Goal: Task Accomplishment & Management: Manage account settings

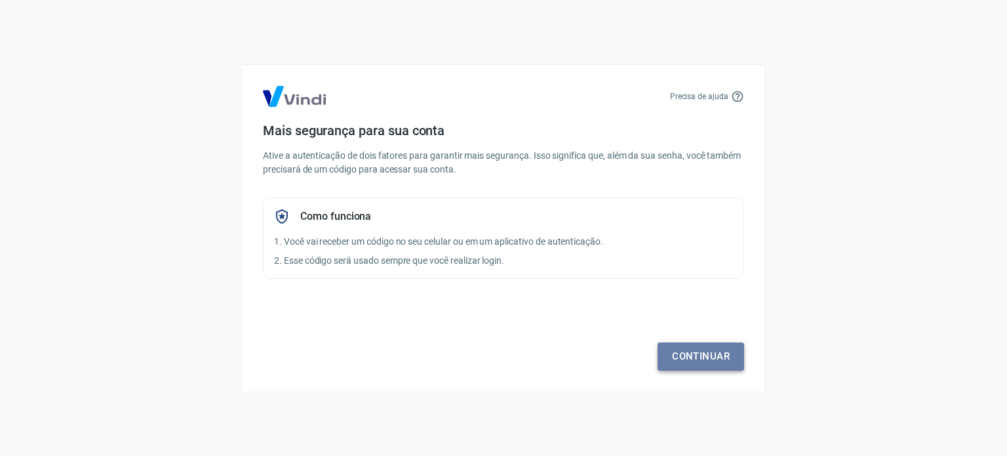
click at [710, 359] on link "Continuar" at bounding box center [701, 356] width 87 height 28
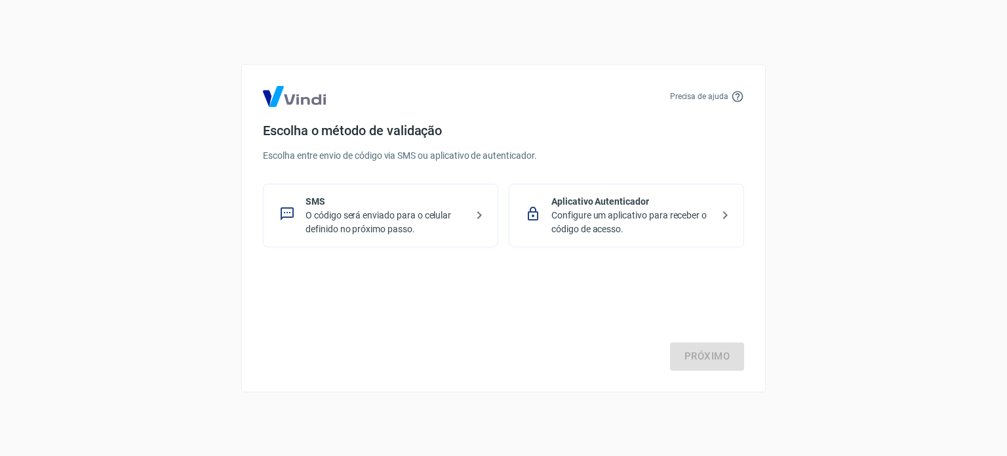
click at [580, 221] on p "Configure um aplicativo para receber o código de acesso." at bounding box center [631, 223] width 161 height 28
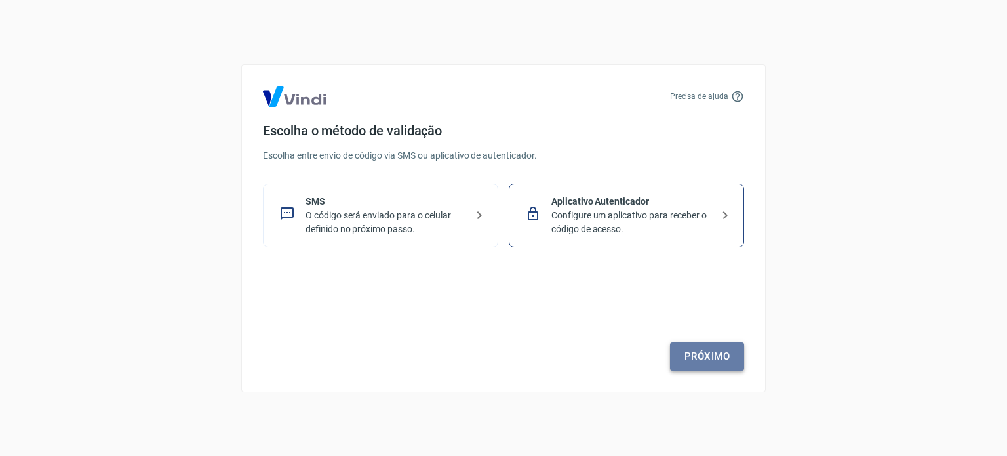
click at [730, 369] on link "Próximo" at bounding box center [707, 356] width 74 height 28
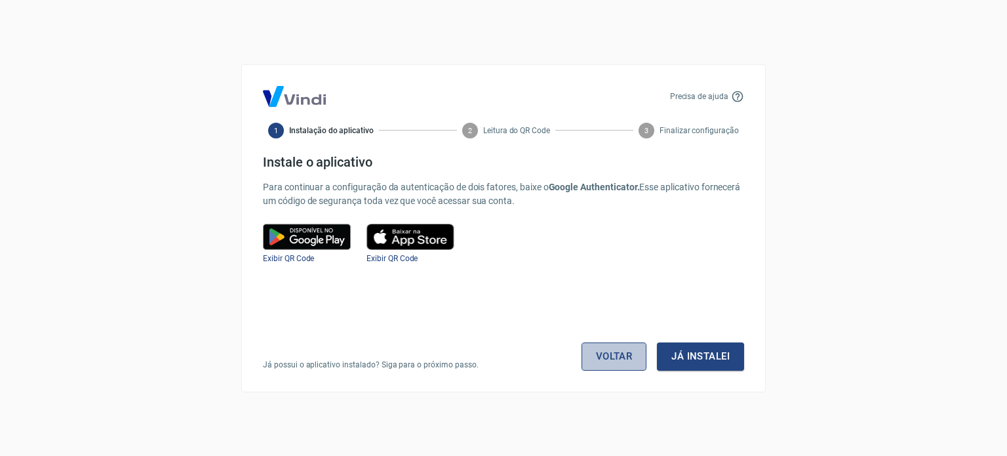
click at [626, 353] on link "Voltar" at bounding box center [615, 356] width 66 height 28
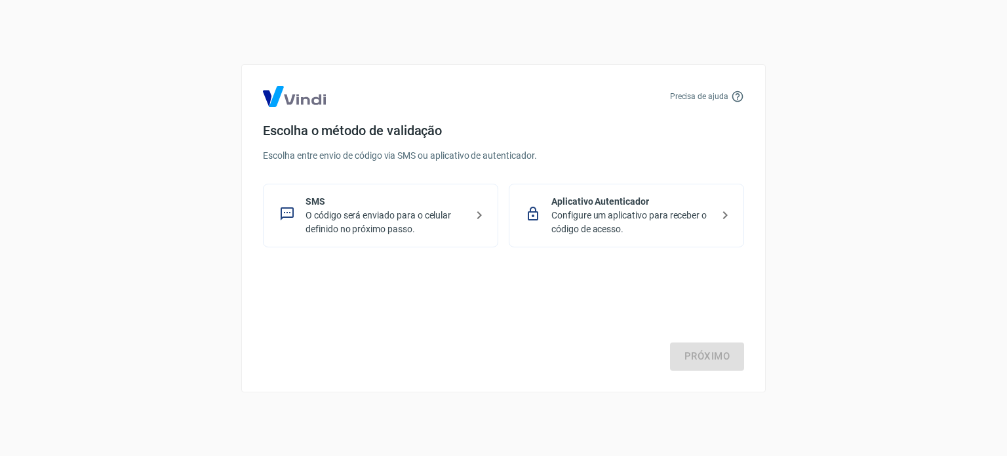
click at [419, 227] on p "O código será enviado para o celular definido no próximo passo." at bounding box center [386, 223] width 161 height 28
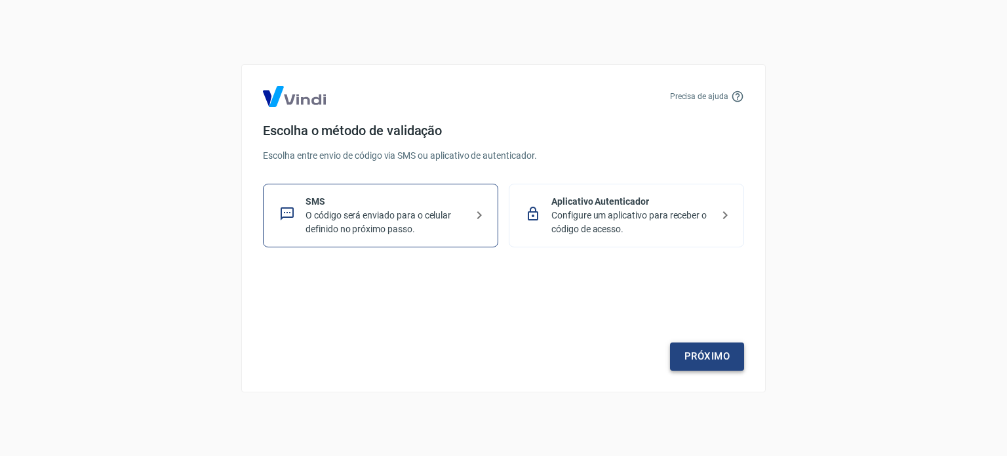
click at [704, 350] on link "Próximo" at bounding box center [707, 356] width 74 height 28
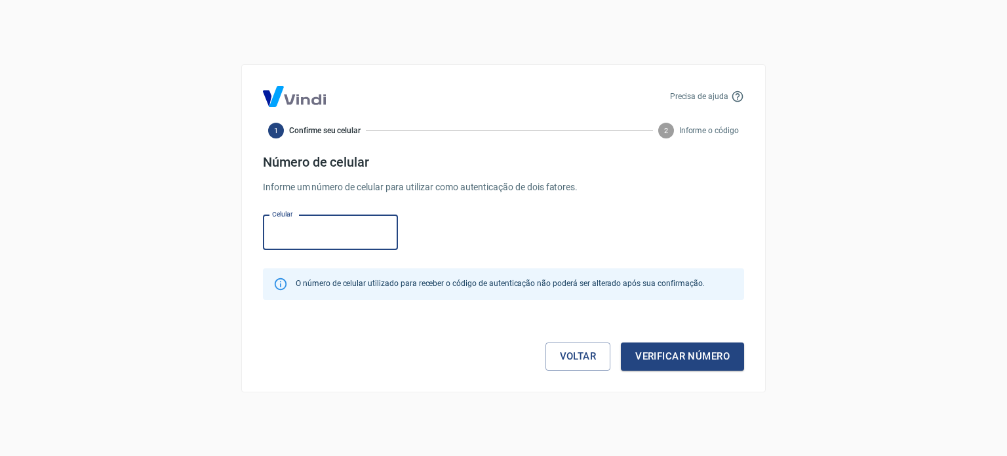
click at [294, 232] on input "Celular" at bounding box center [330, 232] width 135 height 35
